Goal: Check status: Check status

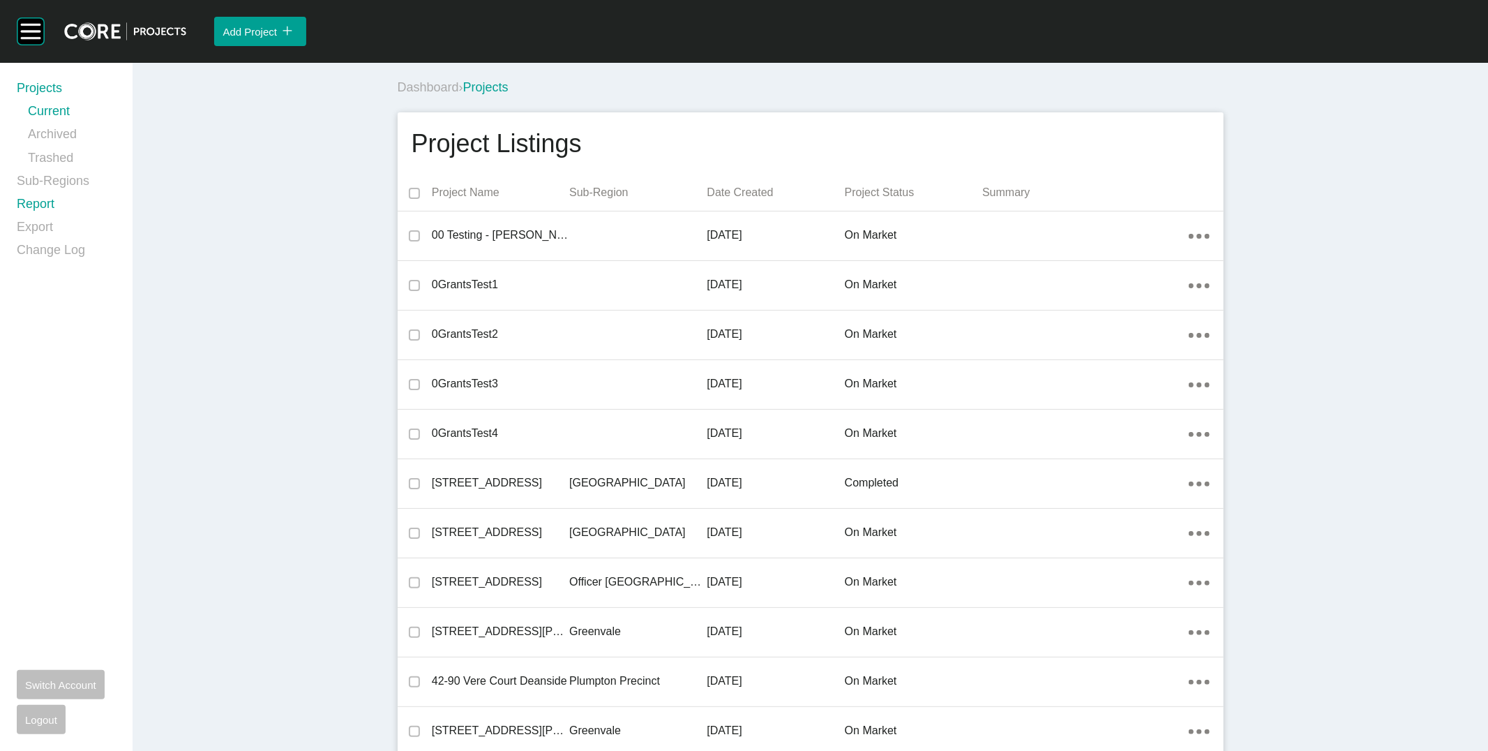
click at [38, 198] on link "Report" at bounding box center [66, 206] width 99 height 23
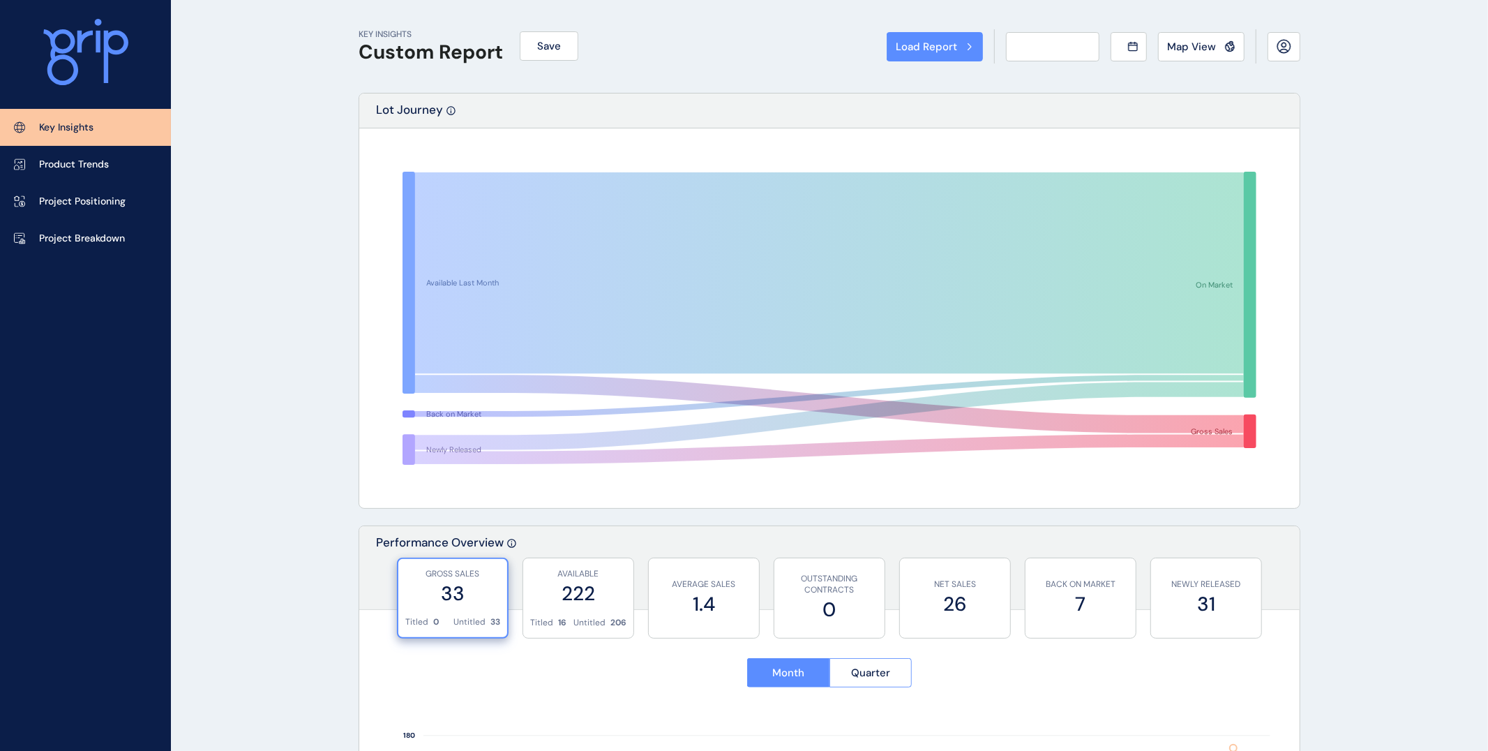
click at [37, 211] on div "Load Report Select from a previously saved report or search for a subregion bel…" at bounding box center [744, 375] width 1488 height 751
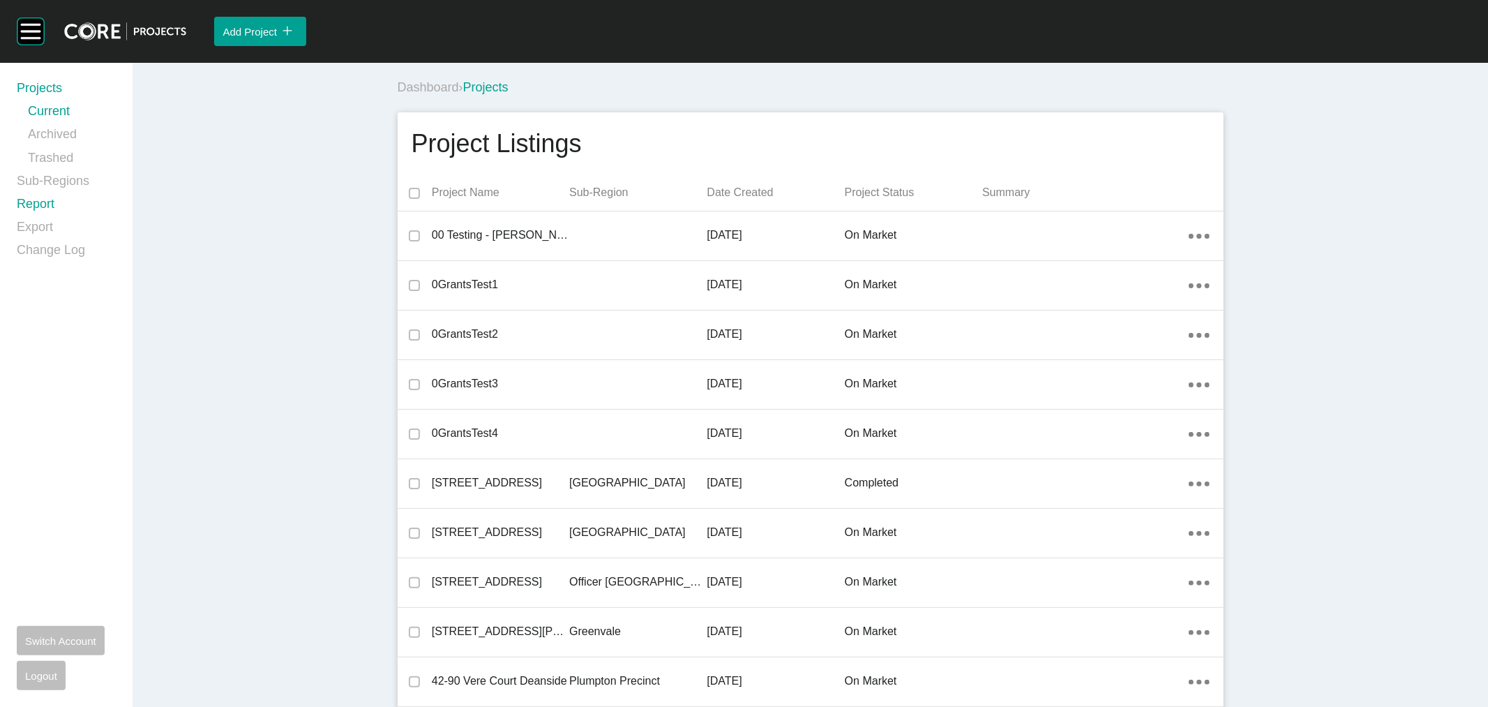
click at [20, 200] on link "Report" at bounding box center [66, 206] width 99 height 23
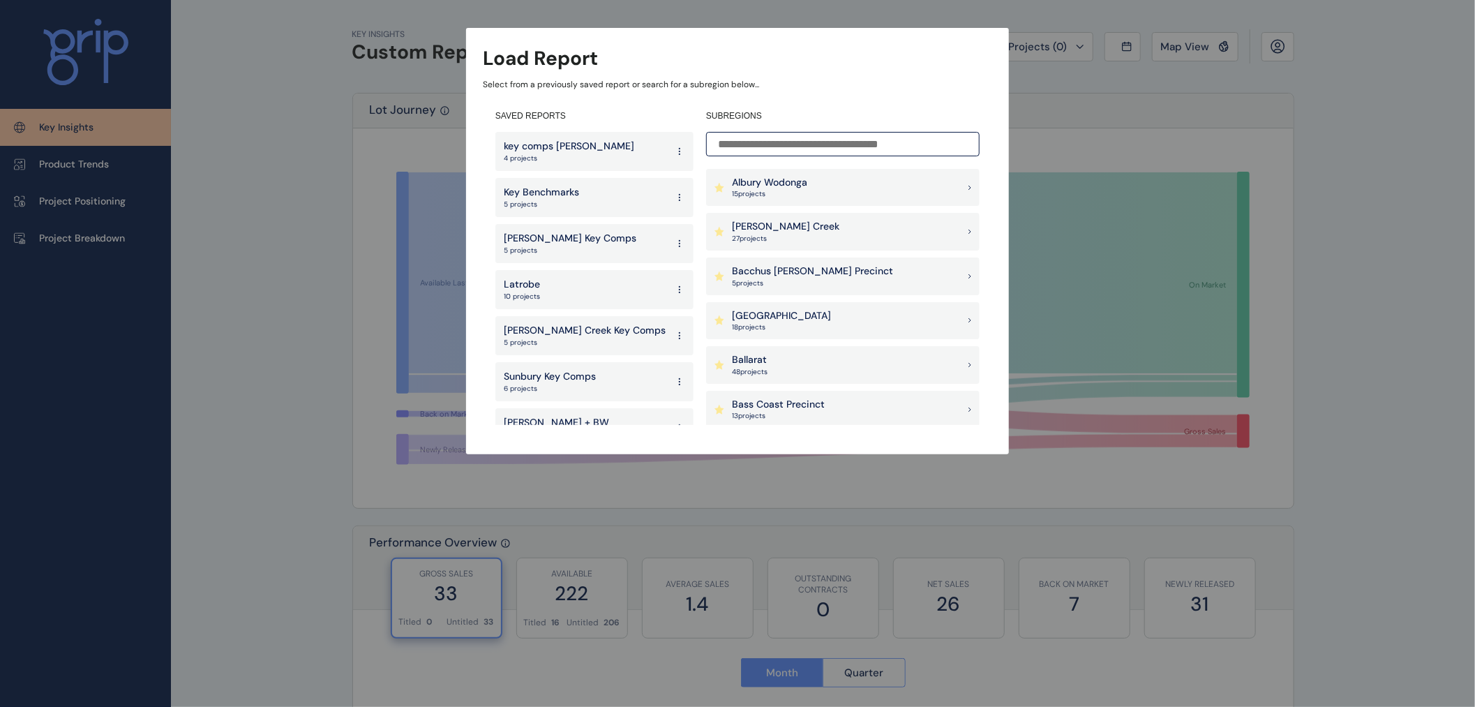
click at [791, 239] on p "27 project s" at bounding box center [785, 239] width 107 height 10
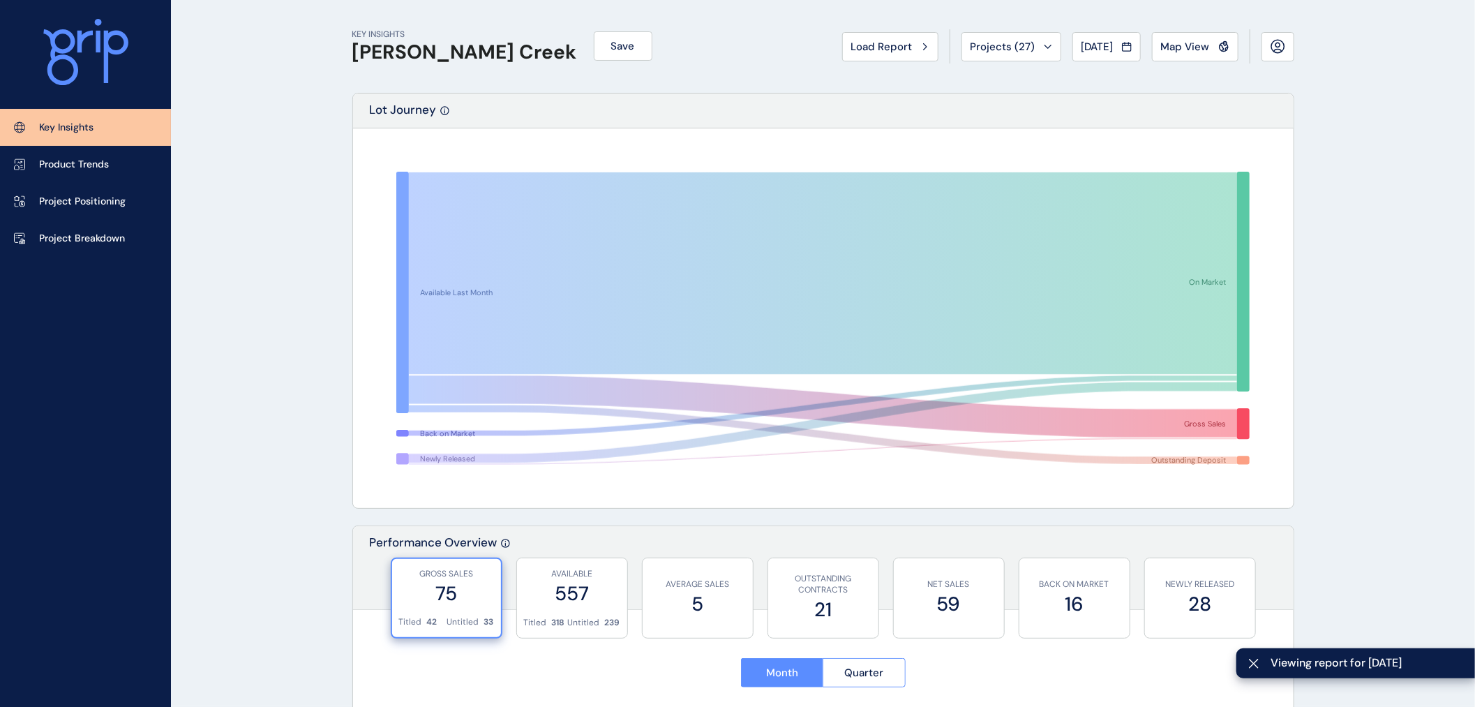
scroll to position [387, 0]
